Goal: Task Accomplishment & Management: Use online tool/utility

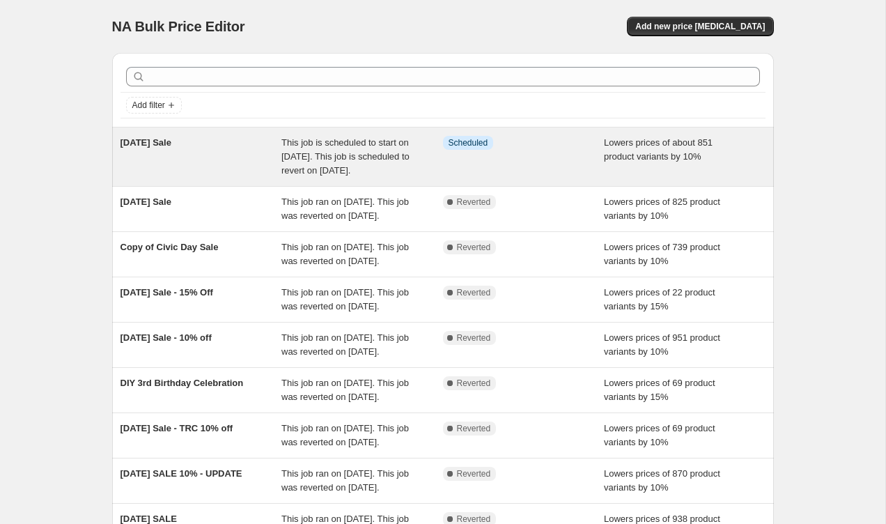
click at [385, 165] on span "This job is scheduled to start on [DATE]. This job is scheduled to revert on [D…" at bounding box center [345, 156] width 128 height 38
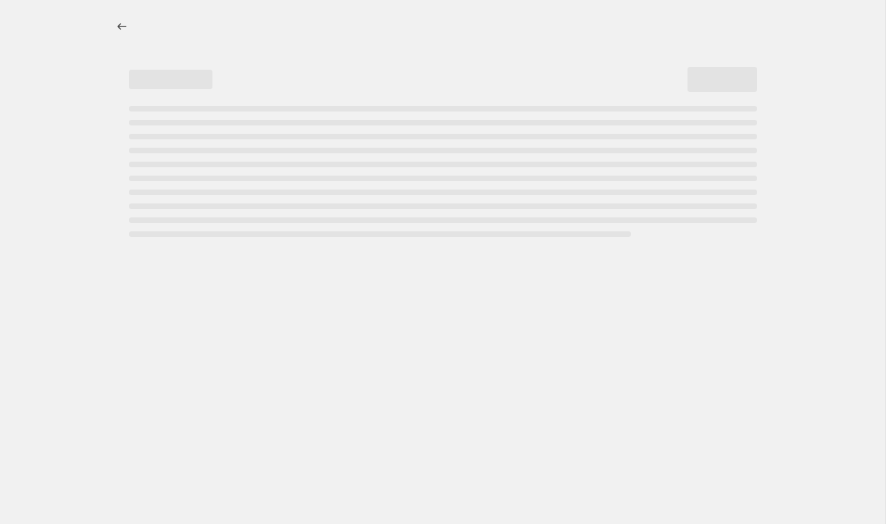
select select "percentage"
select select "collection"
select select "vendor"
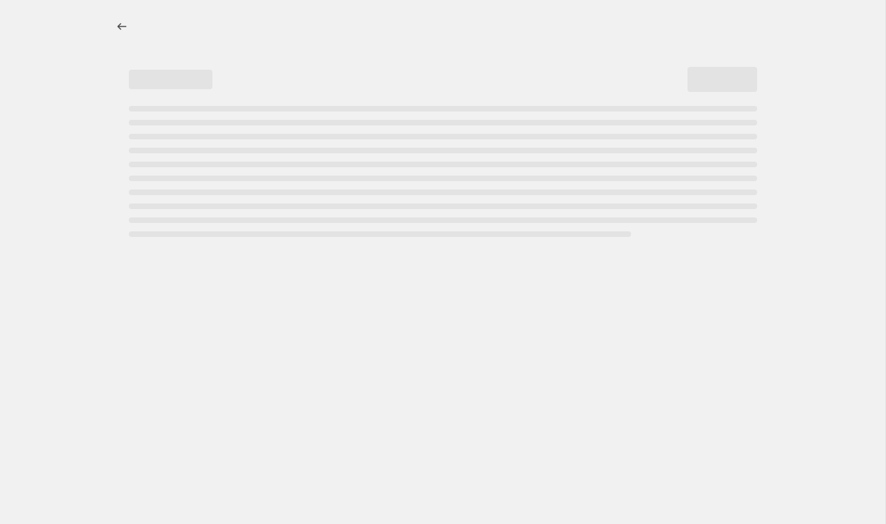
select select "vendor"
select select "tag"
select select "vendor"
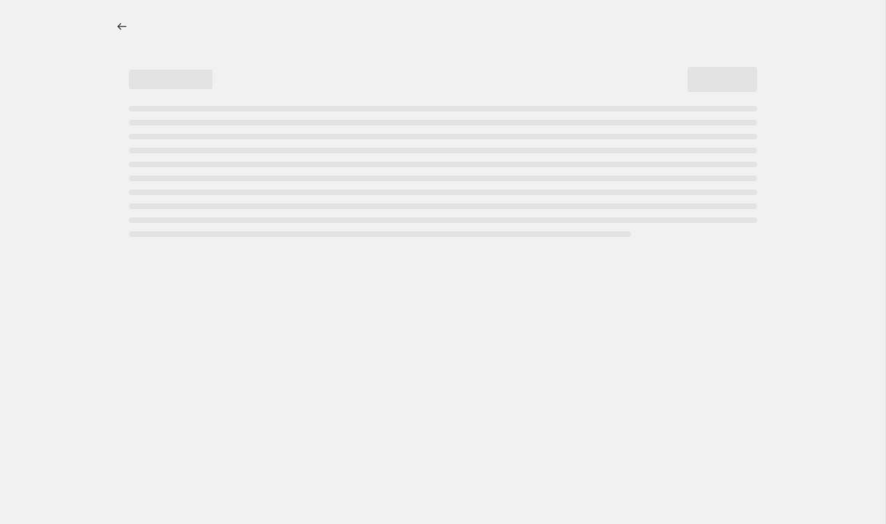
select select "vendor"
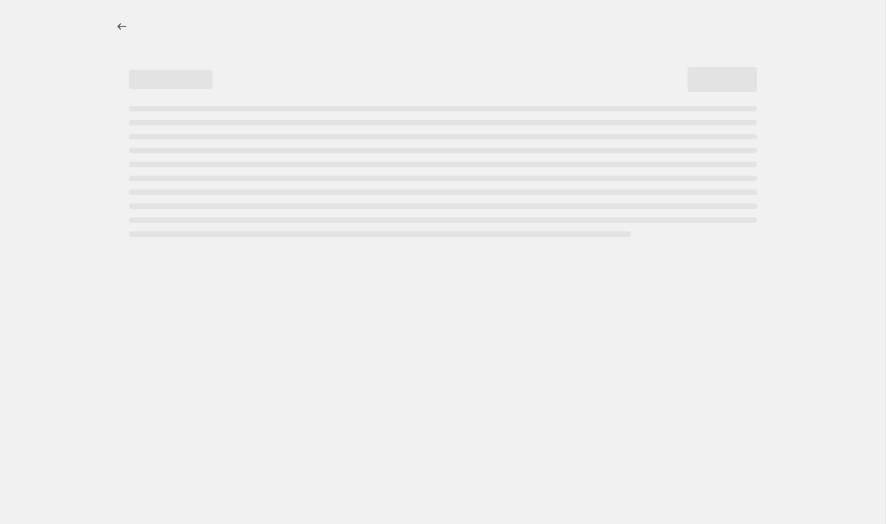
select select "vendor"
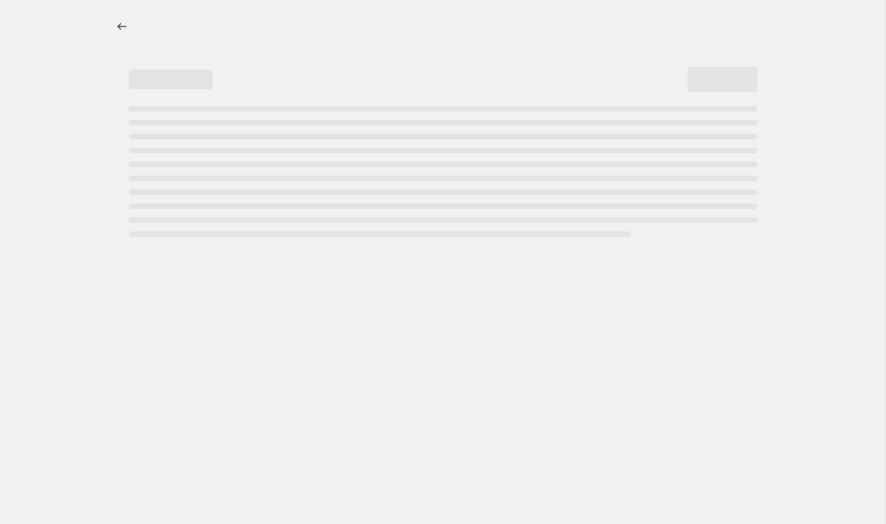
select select "vendor"
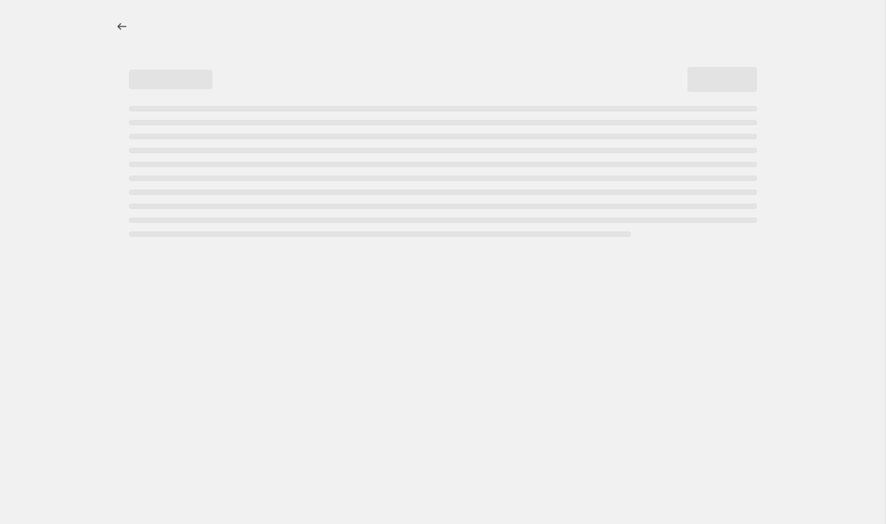
select select "vendor"
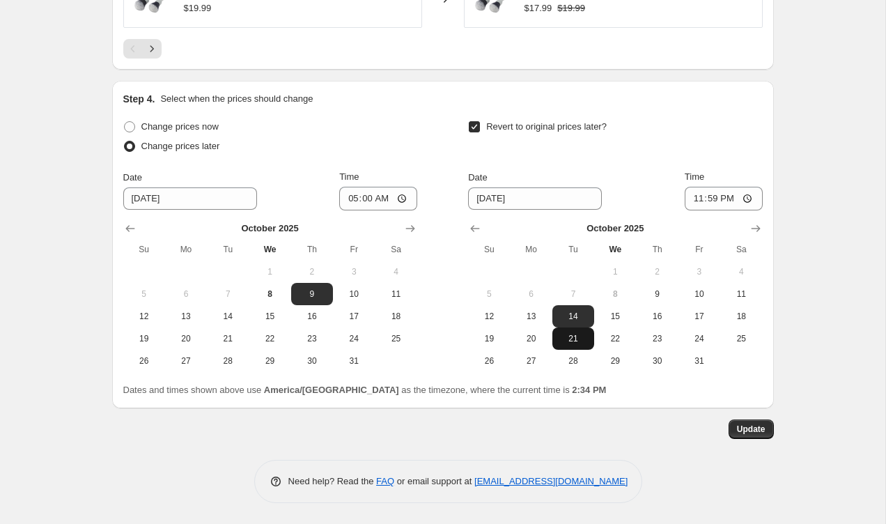
scroll to position [2181, 0]
click at [619, 315] on span "15" at bounding box center [615, 316] width 31 height 11
type input "[DATE]"
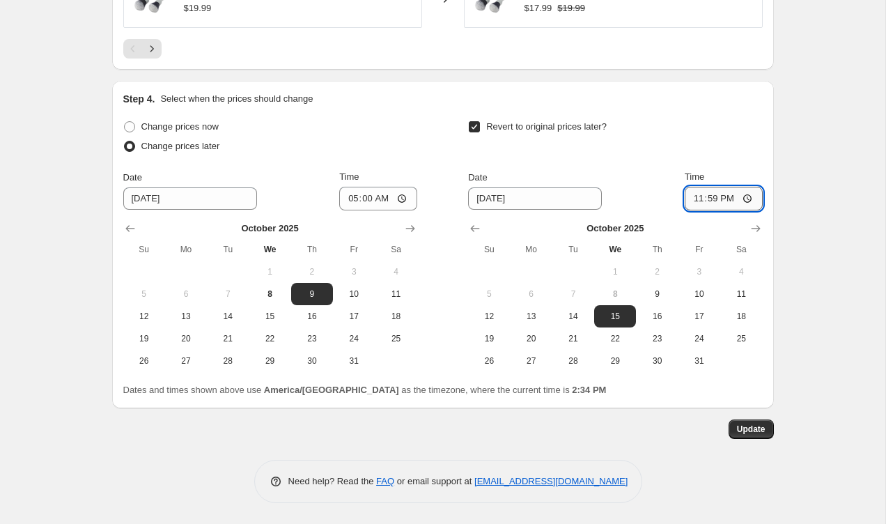
click at [712, 197] on input "23:59" at bounding box center [724, 199] width 78 height 24
type input "09:00"
click at [754, 430] on span "Update" at bounding box center [751, 428] width 29 height 11
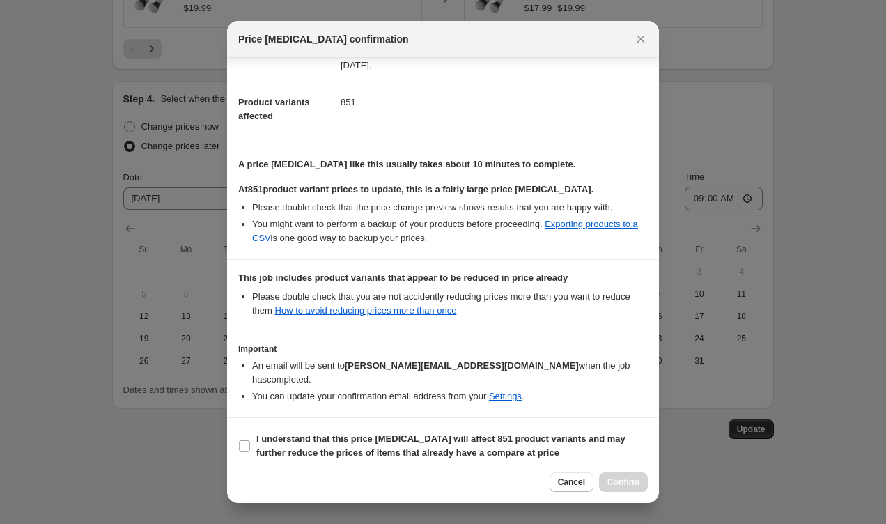
scroll to position [136, 0]
click at [249, 441] on input "I understand that this price [MEDICAL_DATA] will affect 851 product variants an…" at bounding box center [244, 446] width 11 height 11
checkbox input "true"
click at [619, 482] on span "Confirm" at bounding box center [623, 481] width 32 height 11
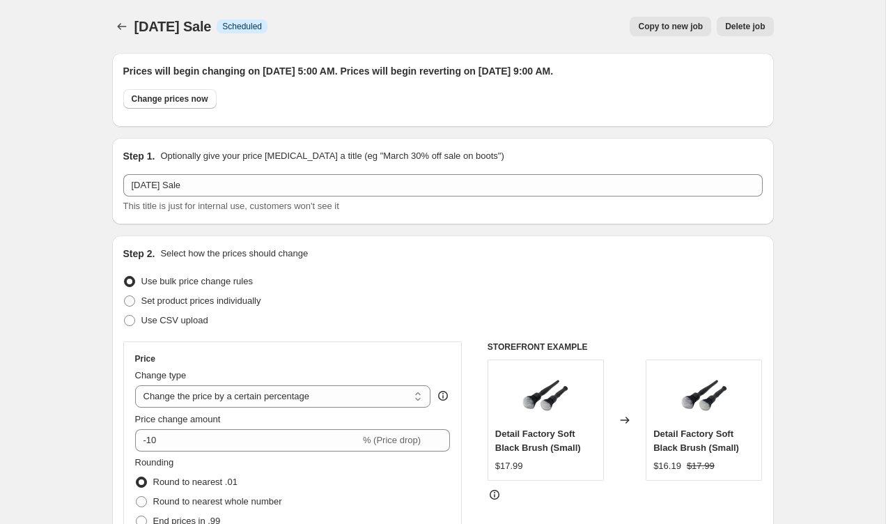
scroll to position [0, 0]
click at [129, 26] on button "Price change jobs" at bounding box center [121, 26] width 19 height 19
